Goal: Information Seeking & Learning: Understand process/instructions

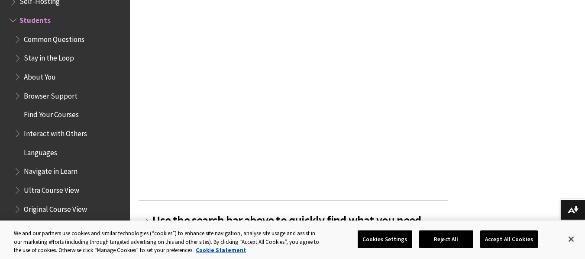
scroll to position [244, 0]
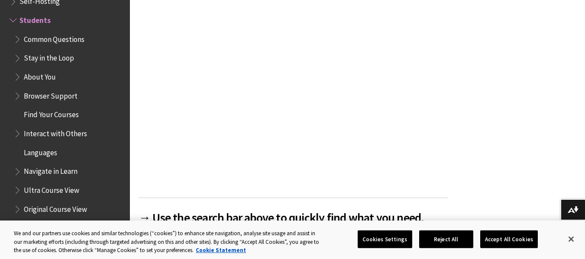
click at [46, 36] on span "Common Questions" at bounding box center [54, 38] width 61 height 12
click at [46, 36] on span "Common Questions" at bounding box center [57, 38] width 66 height 12
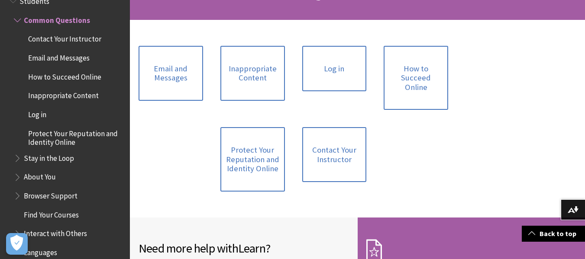
scroll to position [162, 0]
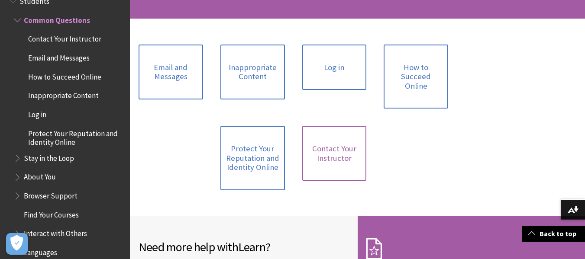
click at [321, 145] on link "Contact Your Instructor" at bounding box center [334, 153] width 65 height 55
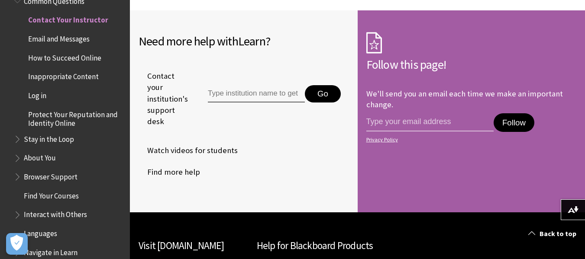
scroll to position [330, 0]
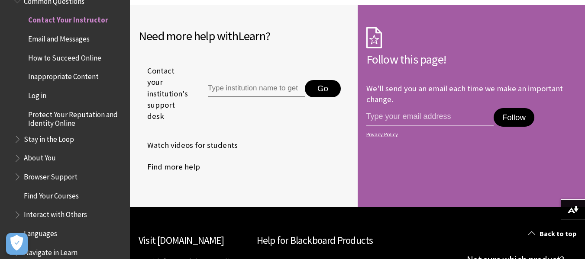
click at [211, 143] on span "Watch videos for students" at bounding box center [188, 145] width 99 height 13
